Goal: Task Accomplishment & Management: Manage account settings

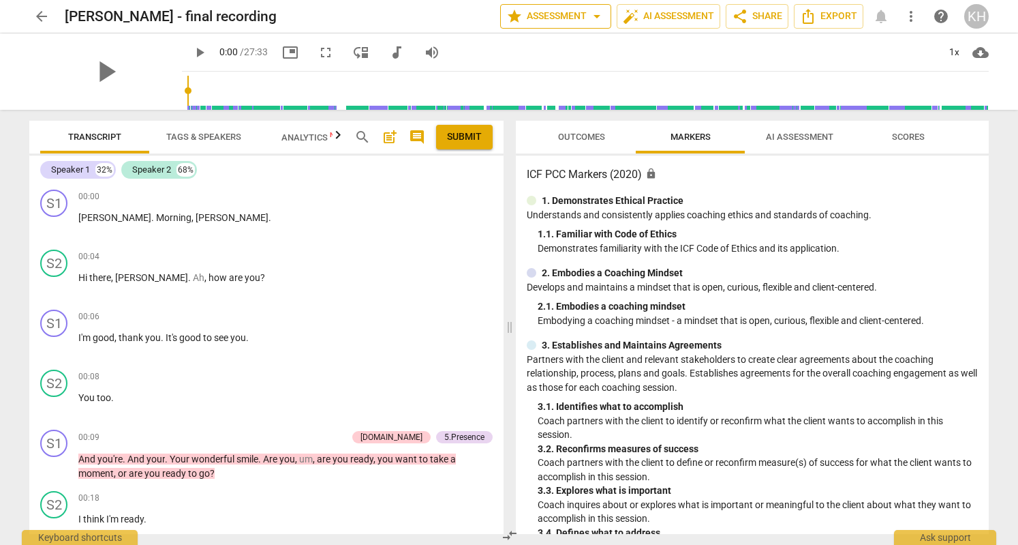
click at [564, 16] on span "star Assessment arrow_drop_down" at bounding box center [555, 16] width 99 height 16
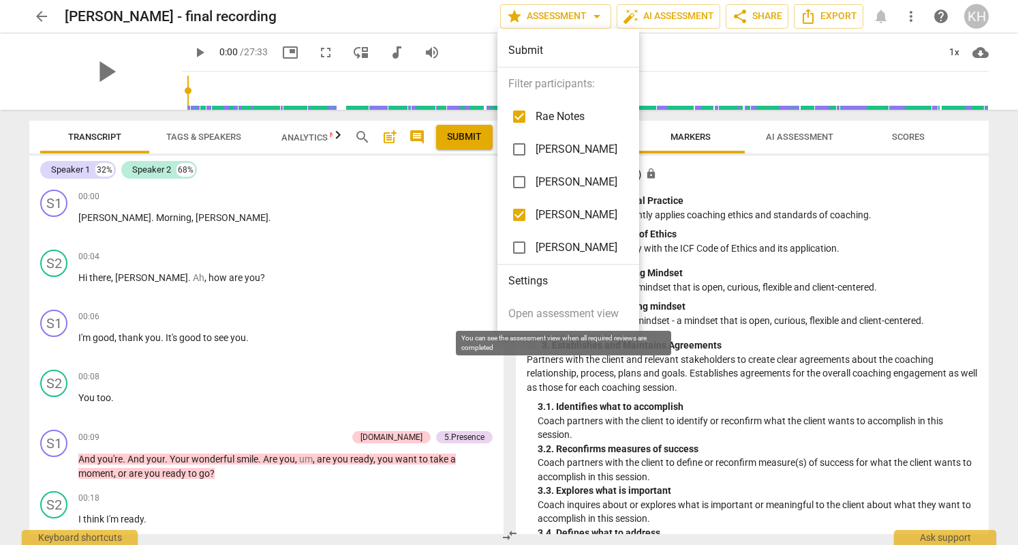
click at [554, 318] on span "Open assessment view" at bounding box center [564, 313] width 110 height 16
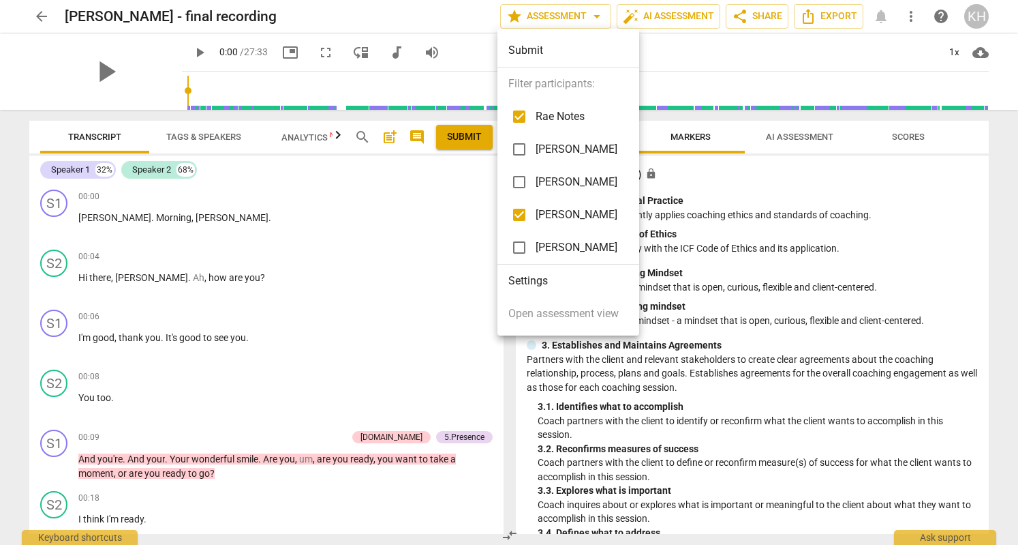
click at [532, 283] on li "Settings" at bounding box center [569, 280] width 142 height 33
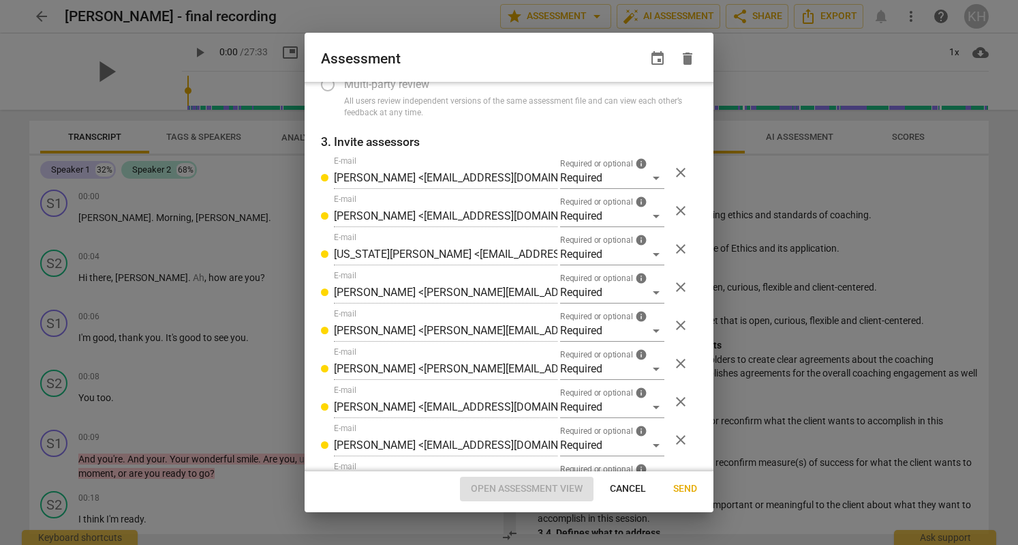
scroll to position [273, 0]
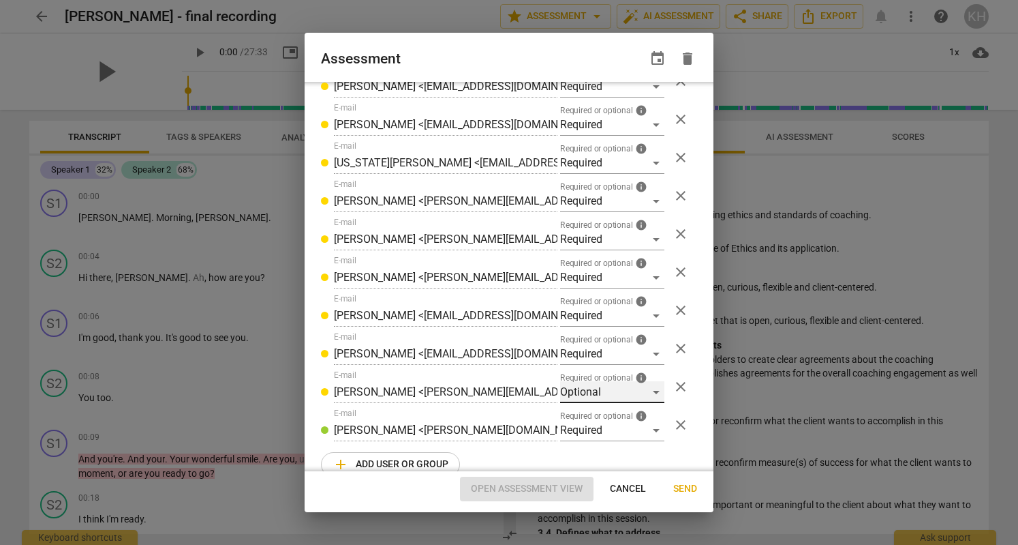
click at [650, 393] on div "Optional" at bounding box center [612, 392] width 104 height 22
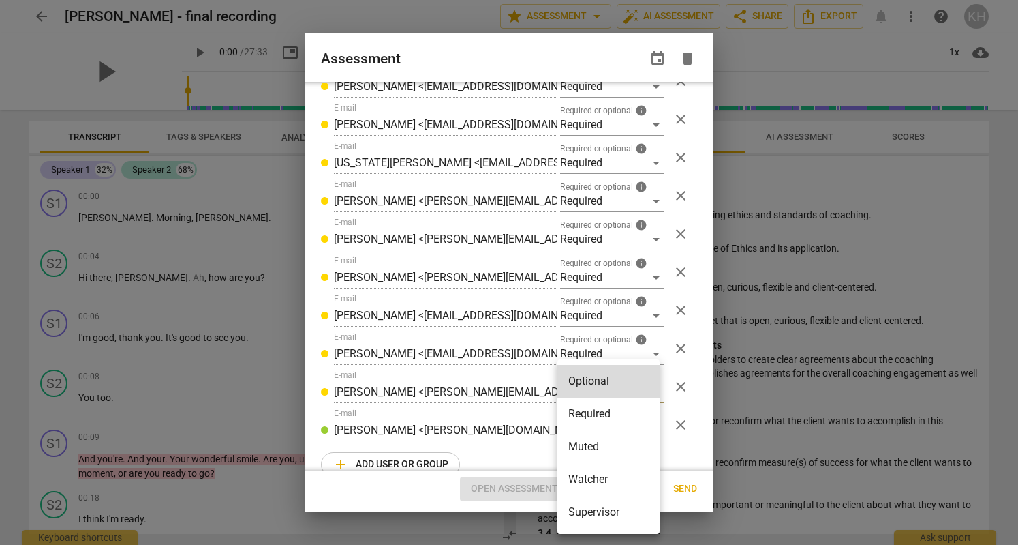
click at [599, 410] on li "Required" at bounding box center [609, 413] width 102 height 33
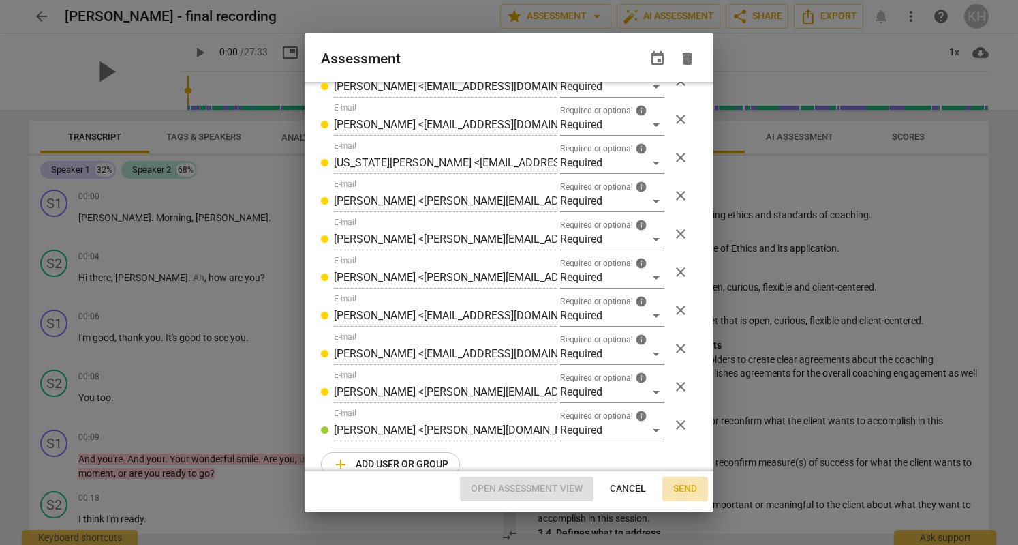
click at [684, 490] on span "Send" at bounding box center [685, 489] width 24 height 14
radio input "false"
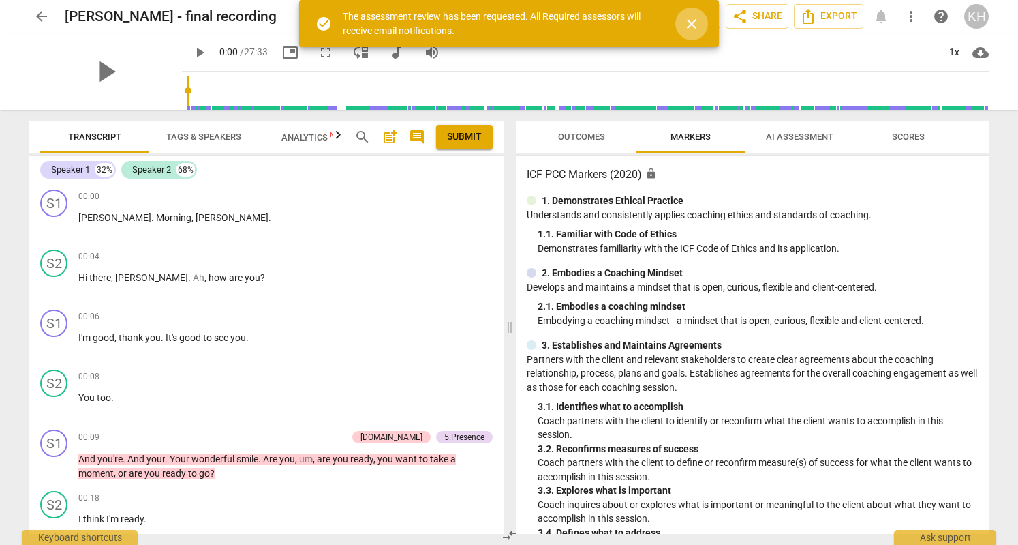
click at [690, 27] on span "close" at bounding box center [692, 24] width 16 height 16
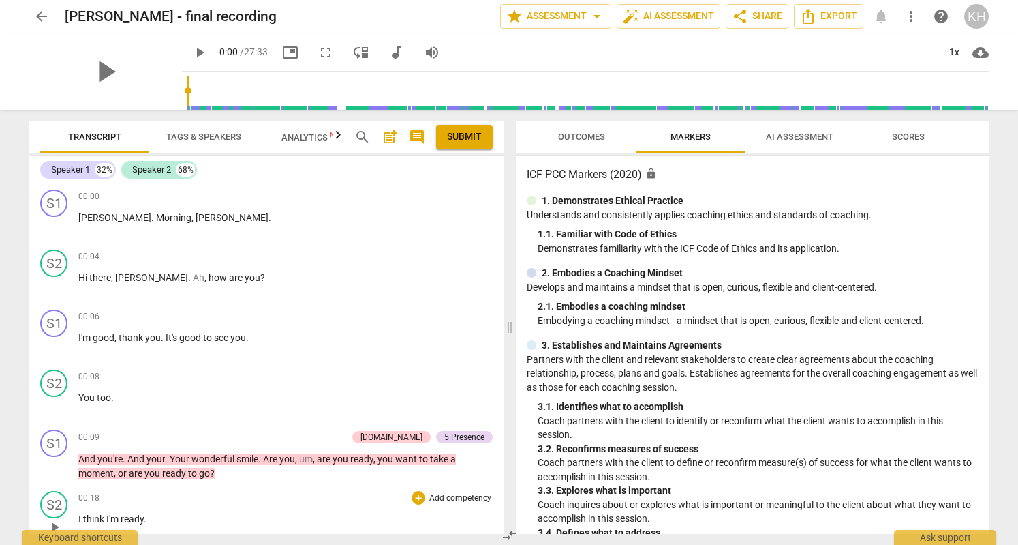
click at [453, 509] on div "00:18 + Add competency keyboard_arrow_right I think I'm ready ." at bounding box center [285, 515] width 414 height 49
click at [574, 14] on span "star Assessment arrow_drop_down" at bounding box center [555, 16] width 99 height 16
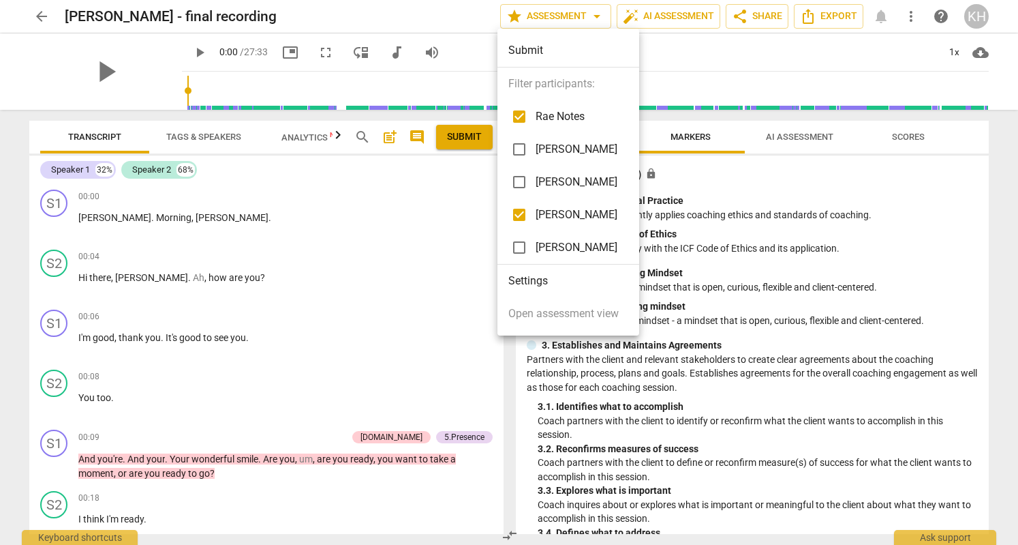
click at [549, 277] on li "Settings" at bounding box center [569, 280] width 142 height 33
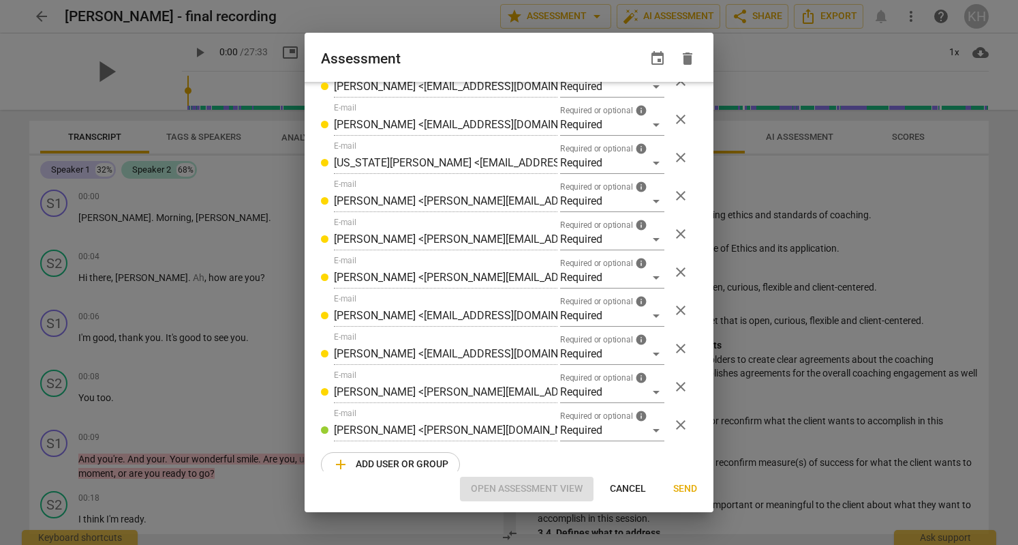
scroll to position [294, 0]
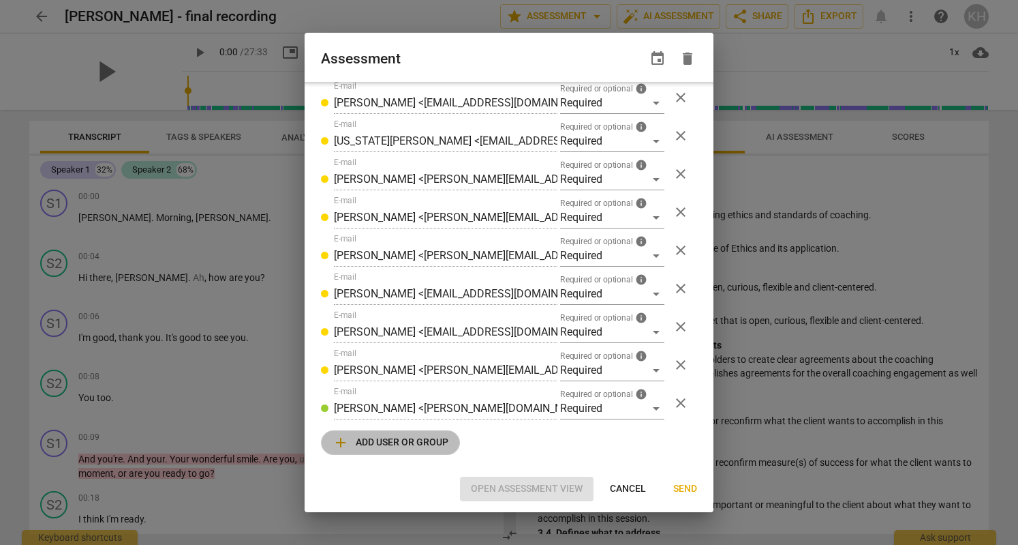
click at [412, 440] on span "add Add user or group" at bounding box center [391, 442] width 116 height 16
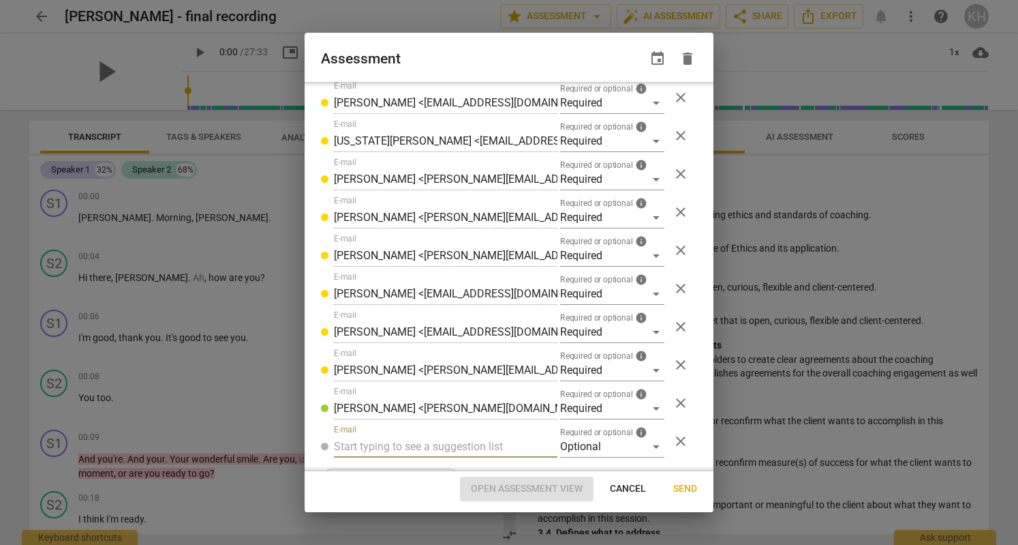
radio input "false"
type input ""[EMAIL_ADDRESS][DOMAIN_NAME]" <[EMAIL_ADDRESS][DOMAIN_NAME]>"
click at [650, 448] on div "Optional" at bounding box center [612, 447] width 104 height 22
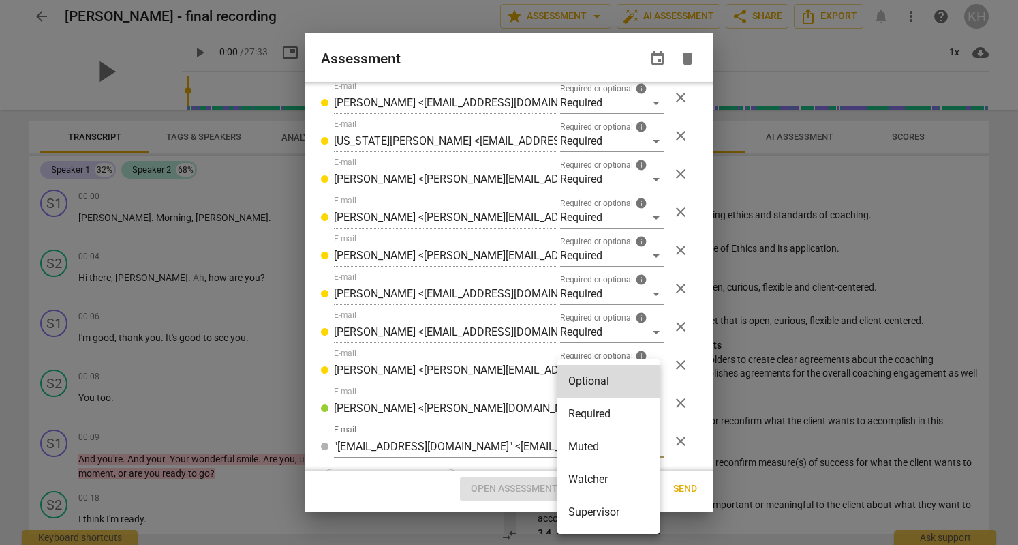
click at [609, 412] on li "Required" at bounding box center [609, 413] width 102 height 33
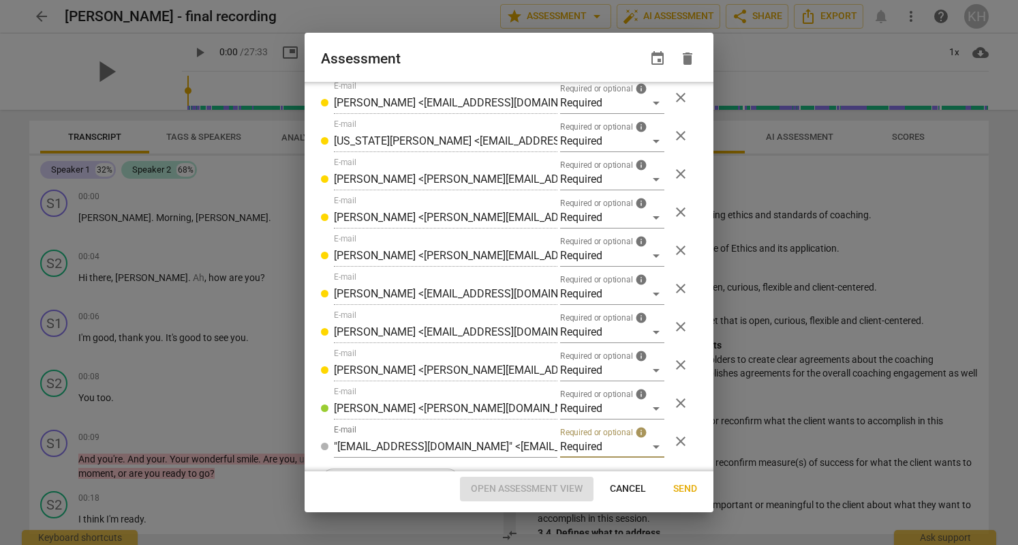
click at [684, 486] on span "Send" at bounding box center [685, 489] width 24 height 14
radio input "false"
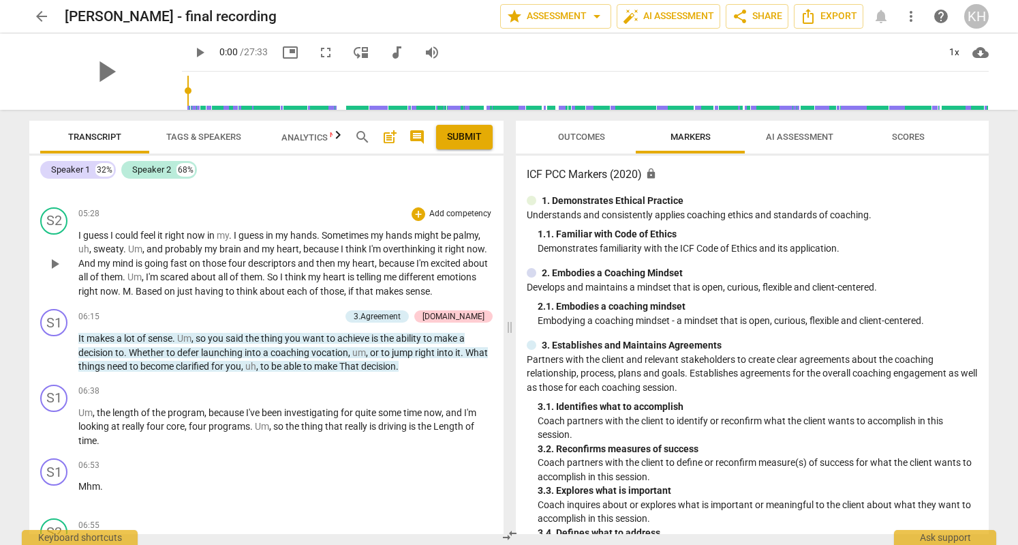
scroll to position [1545, 0]
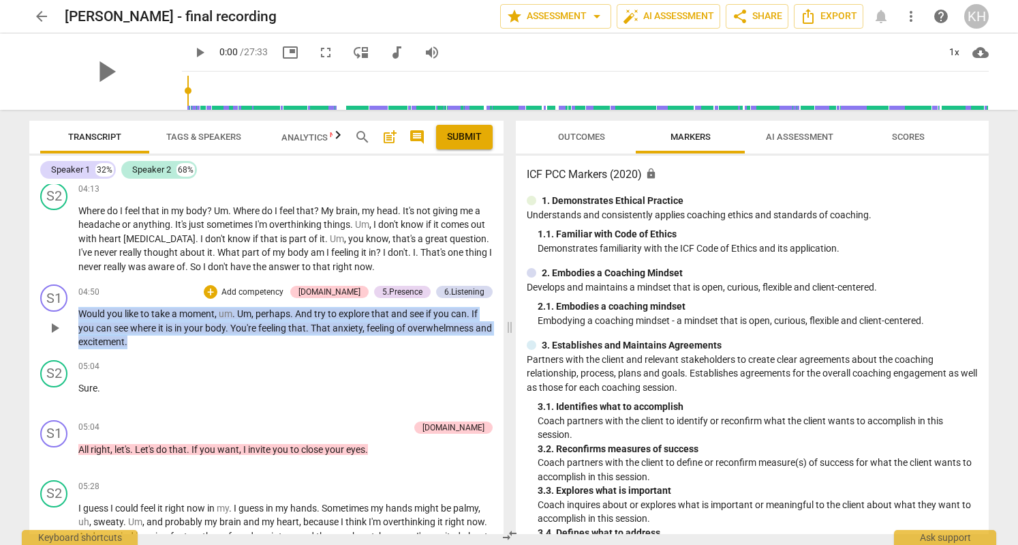
drag, startPoint x: 149, startPoint y: 357, endPoint x: 80, endPoint y: 329, distance: 74.1
click at [80, 329] on p "Would you like to take a moment , um . Um , perhaps . And try to explore that a…" at bounding box center [285, 328] width 414 height 42
copy p "Would you like to take a moment , um . Um , perhaps . And try to explore that a…"
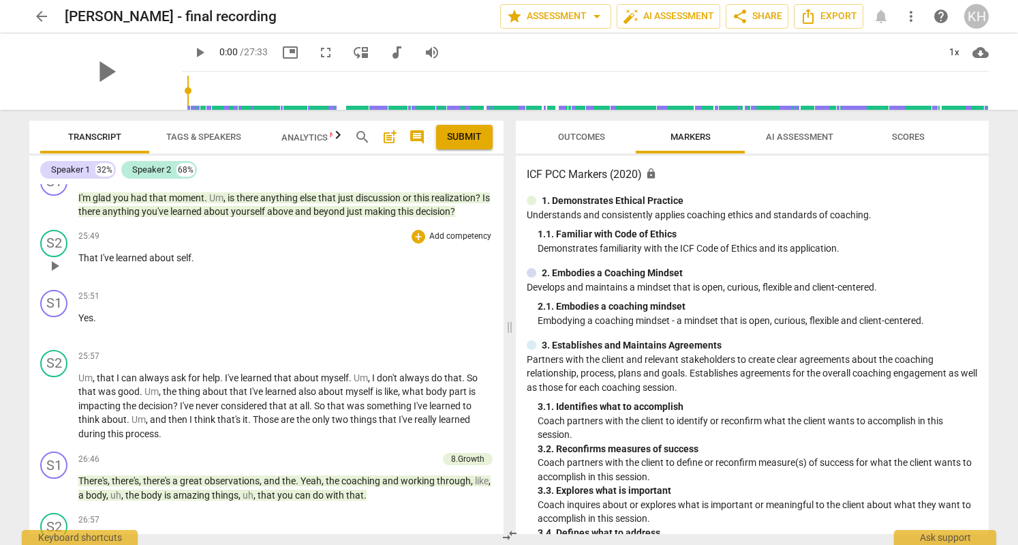
scroll to position [7197, 0]
